Goal: Information Seeking & Learning: Learn about a topic

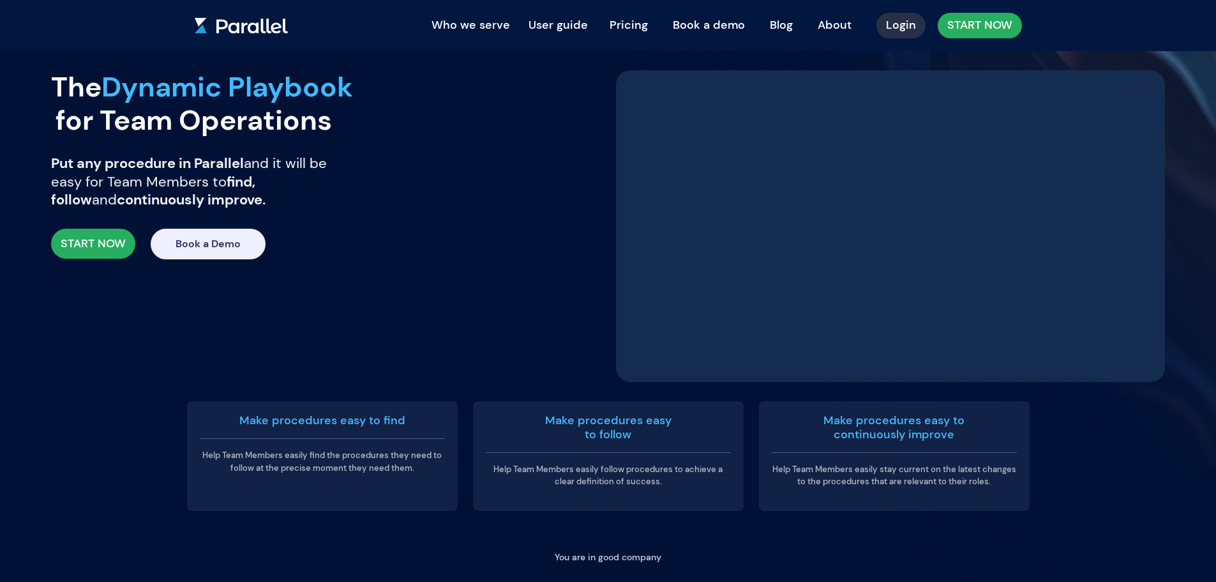
click at [900, 19] on link "Login" at bounding box center [900, 26] width 49 height 26
click at [638, 20] on link "Pricing" at bounding box center [628, 25] width 57 height 28
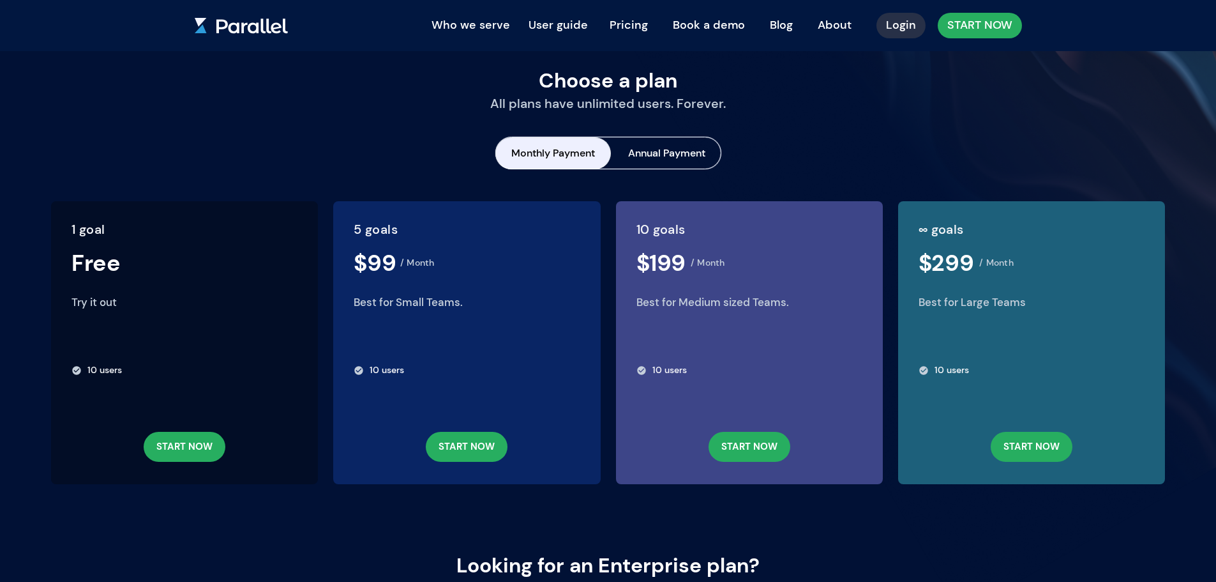
drag, startPoint x: 895, startPoint y: 25, endPoint x: 913, endPoint y: 26, distance: 17.9
click at [896, 25] on link "Login" at bounding box center [900, 26] width 49 height 26
click at [474, 22] on button "Who we serve" at bounding box center [470, 26] width 91 height 26
click at [476, 52] on link "Leaders" at bounding box center [476, 55] width 101 height 20
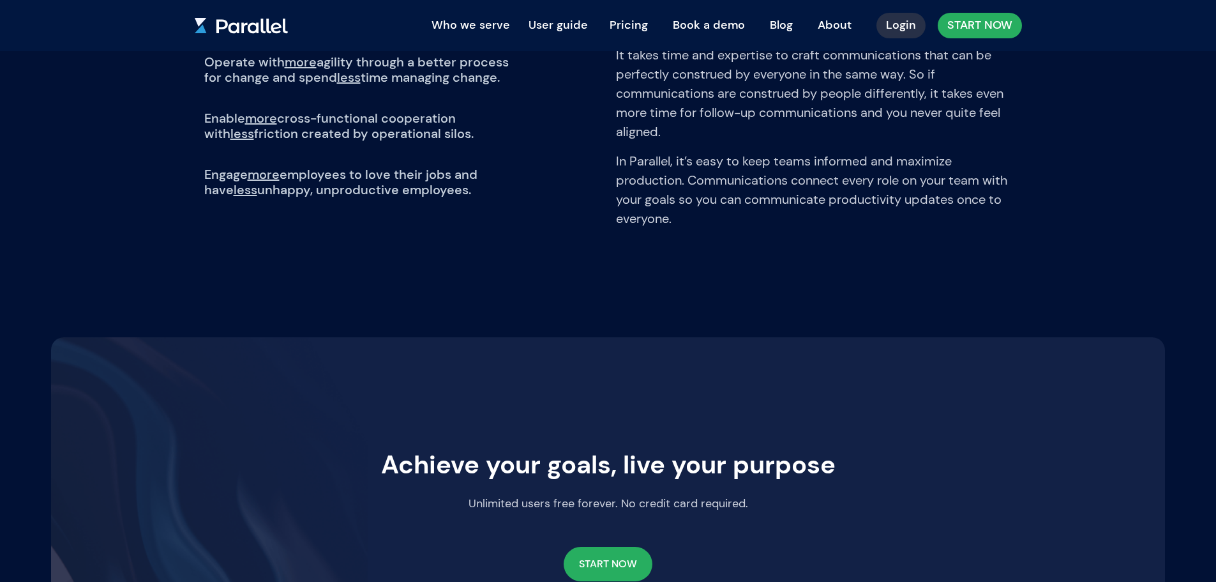
scroll to position [958, 0]
